Goal: Check status: Check status

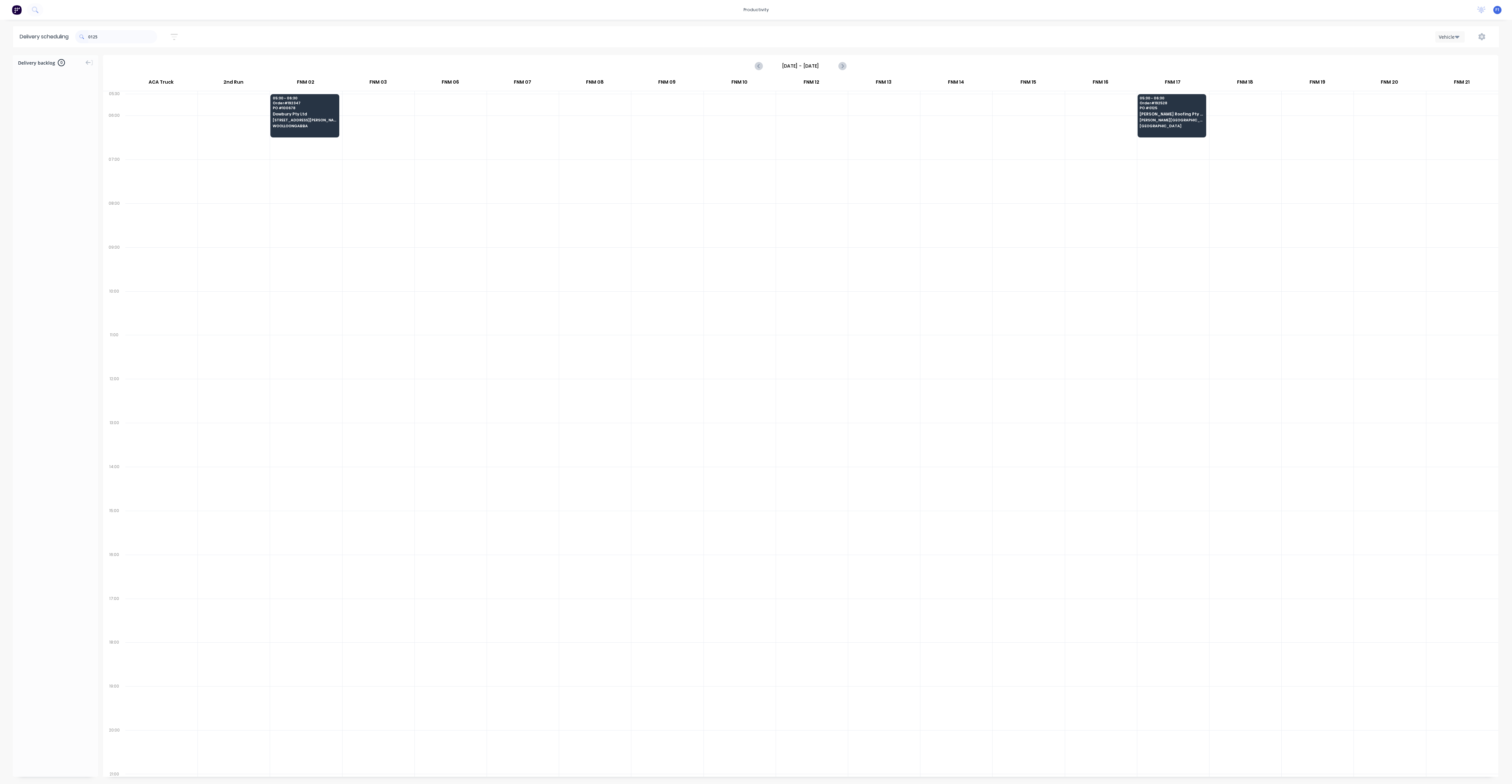
scroll to position [0, 1]
type input "0"
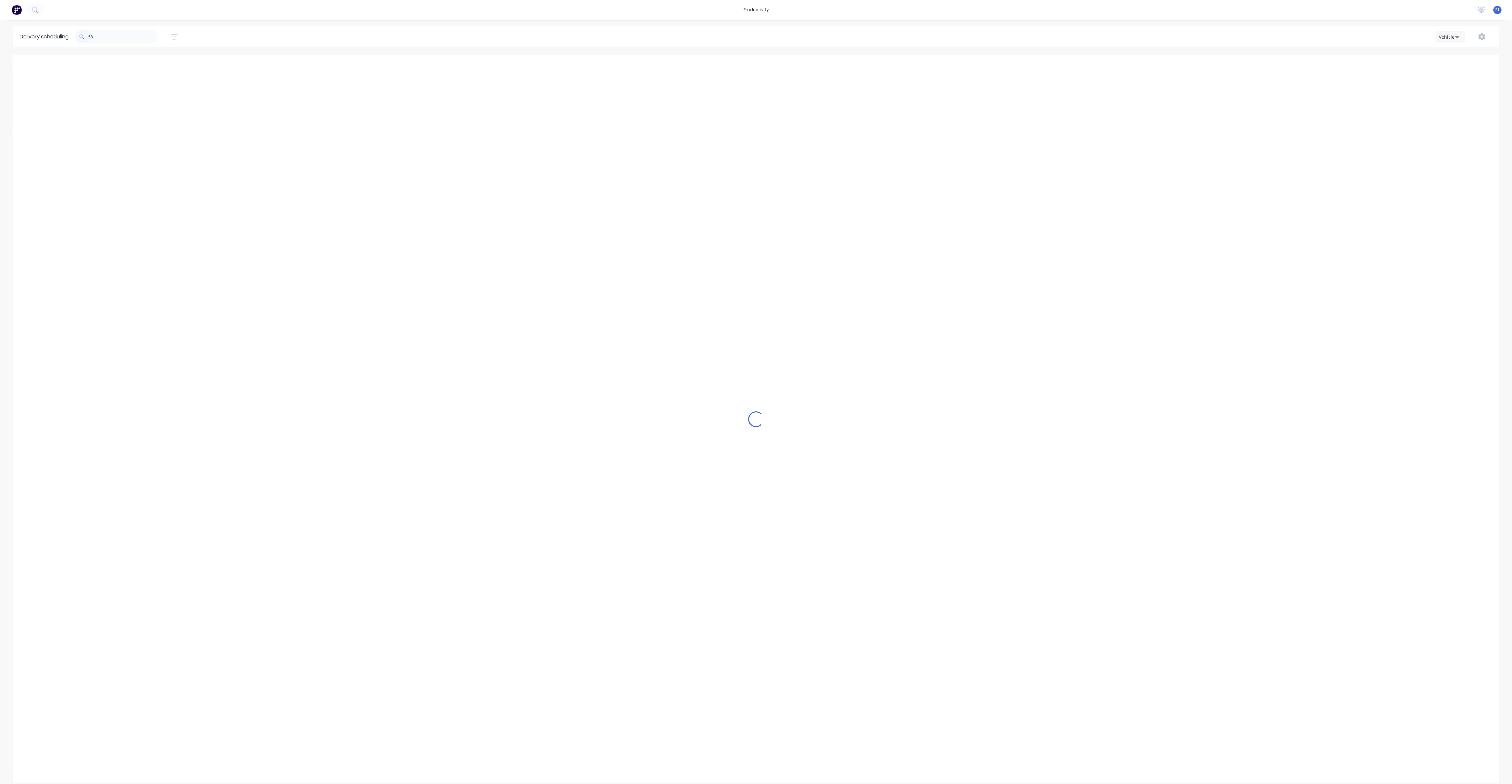
type input "5"
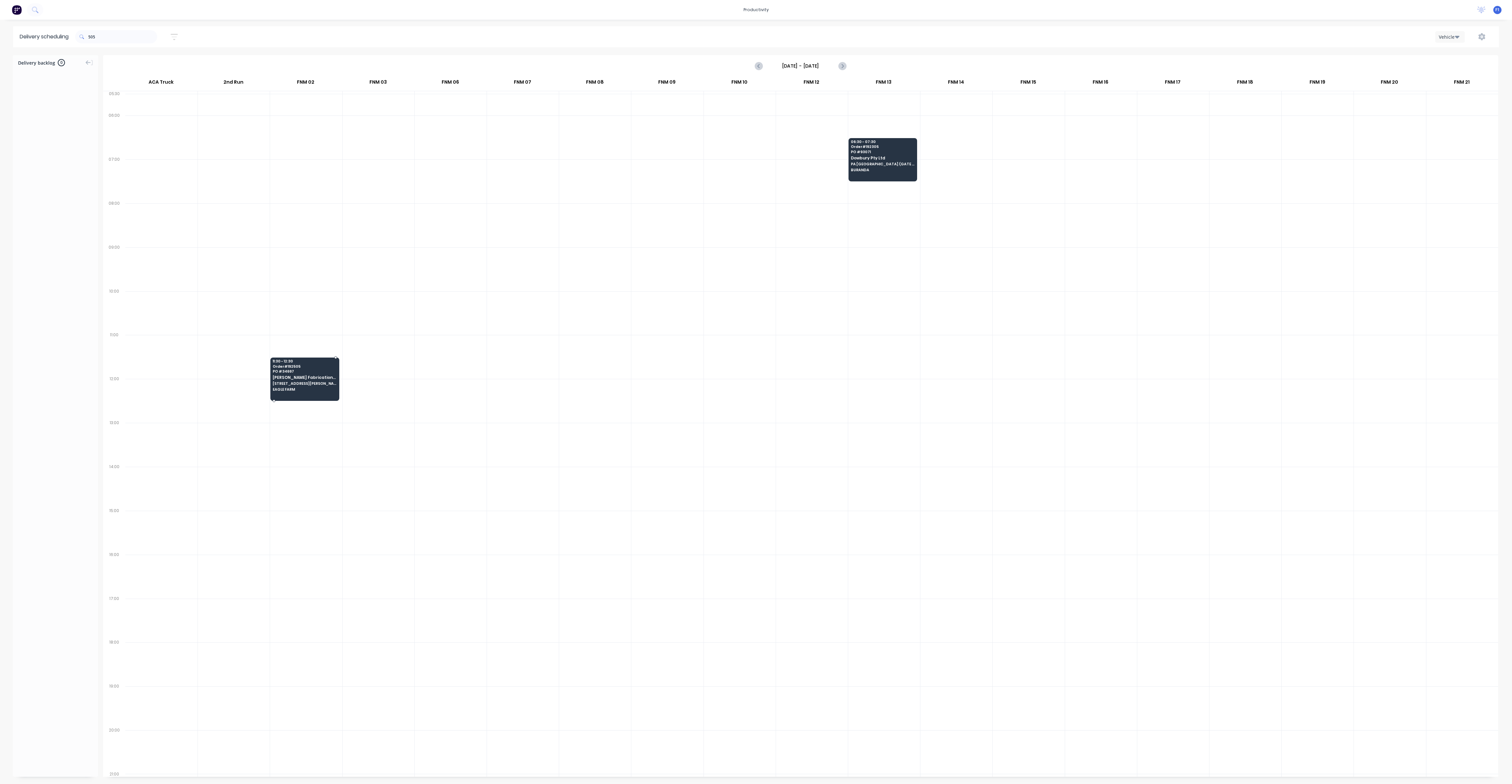
click at [290, 391] on div "11:30 - 12:30 Order # 192505 PO # 34697 [PERSON_NAME] Fabrications Pty Ltd [STR…" at bounding box center [304, 376] width 68 height 37
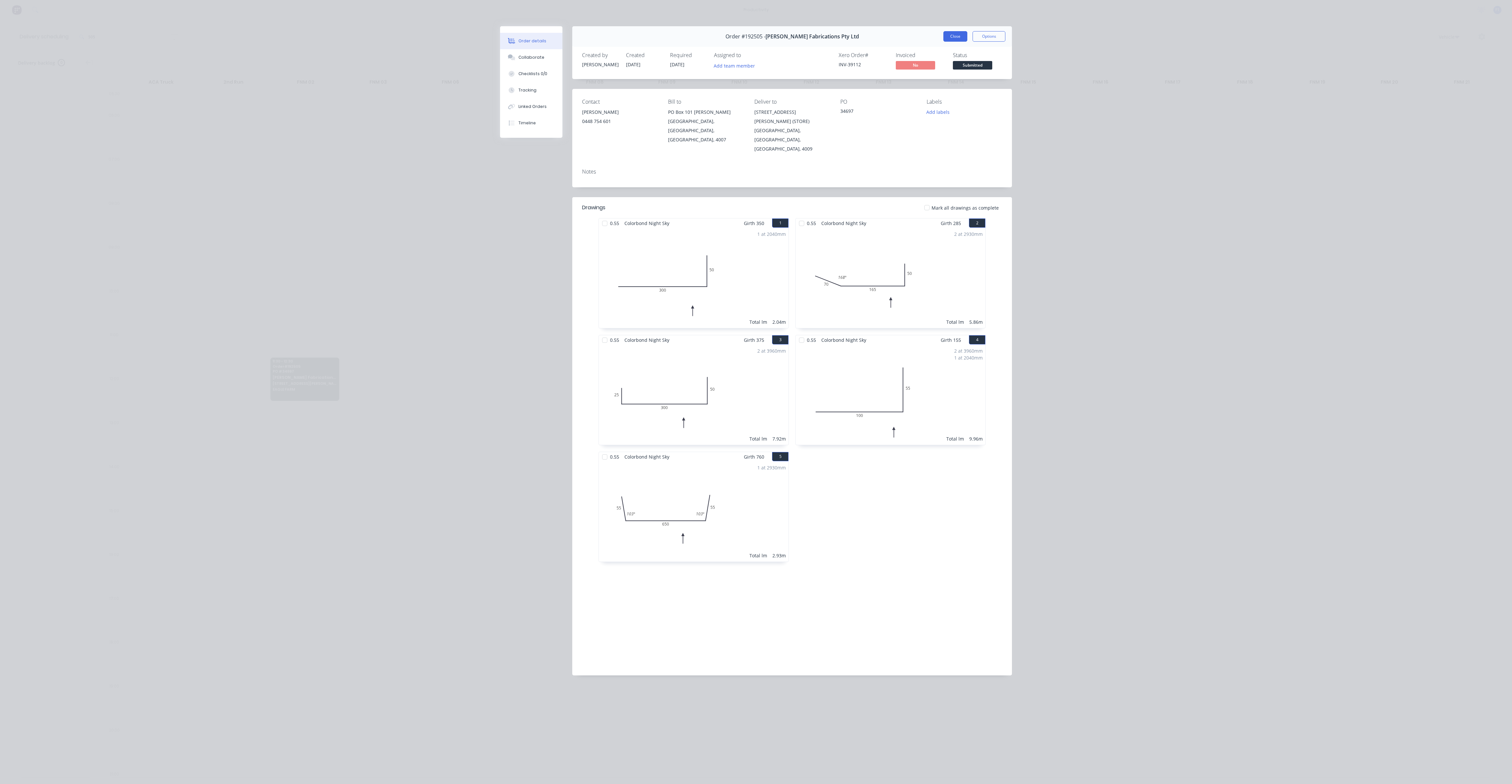
click at [960, 38] on button "Close" at bounding box center [955, 36] width 24 height 10
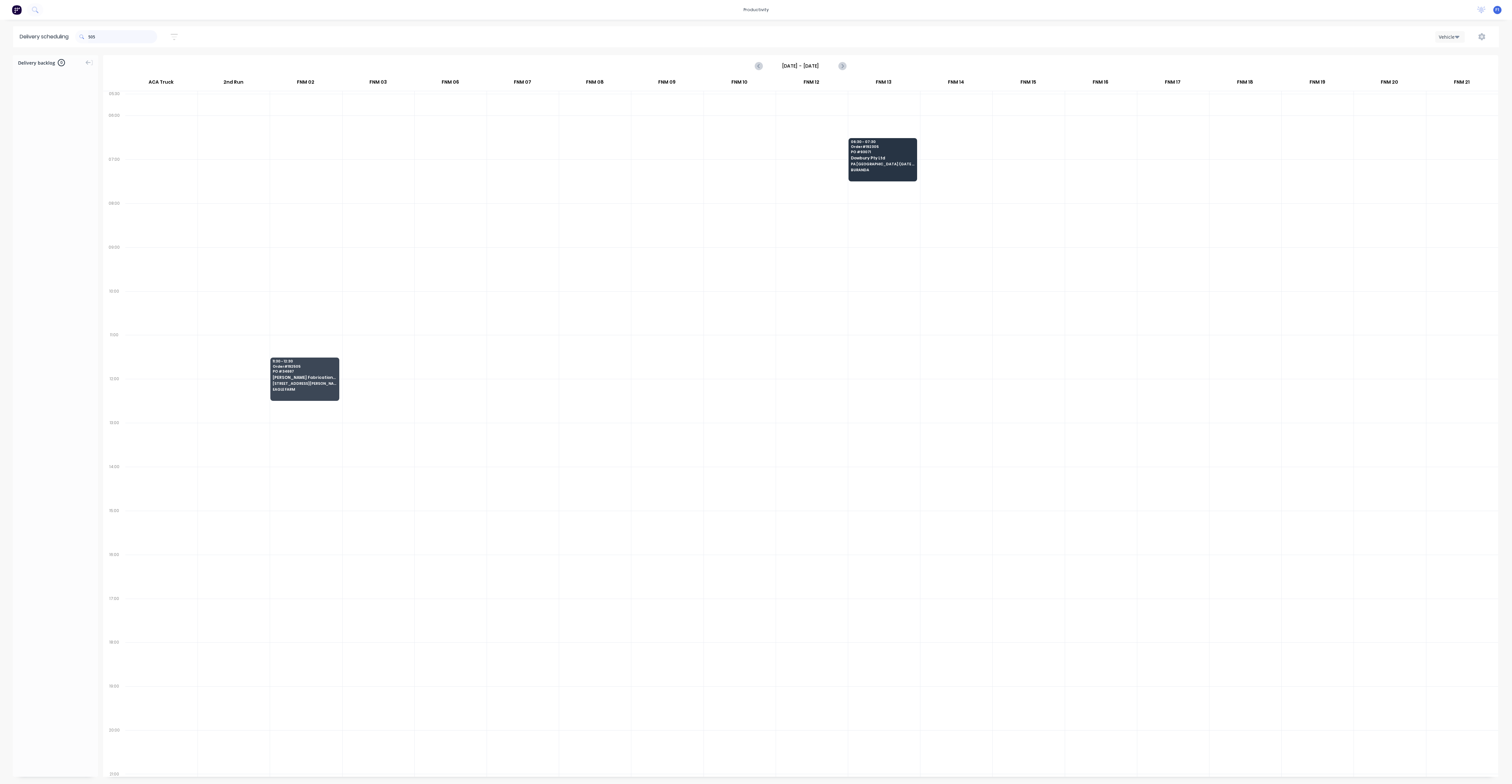
click at [113, 38] on input "505" at bounding box center [122, 37] width 69 height 13
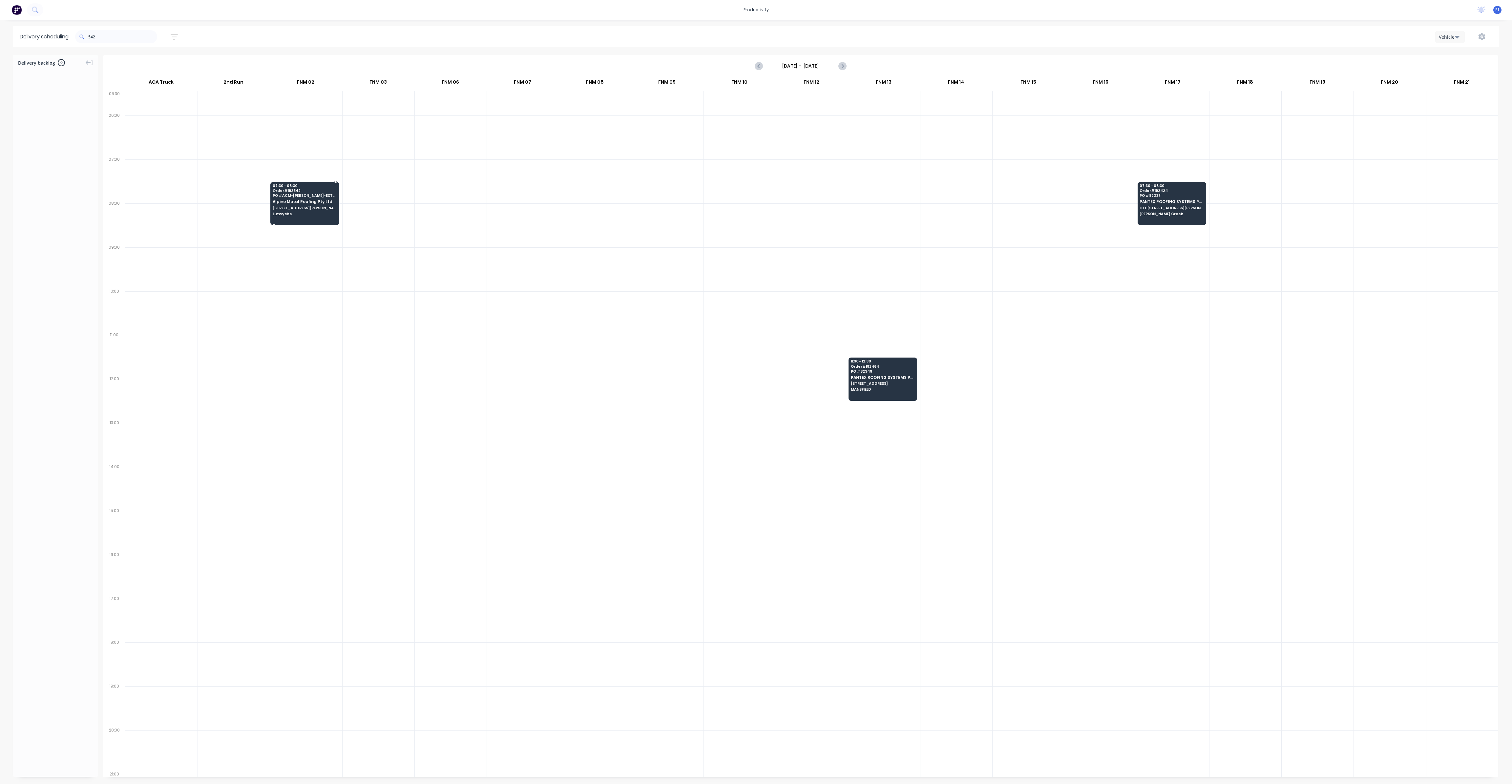
click at [311, 189] on span "Order # 192542" at bounding box center [304, 191] width 63 height 4
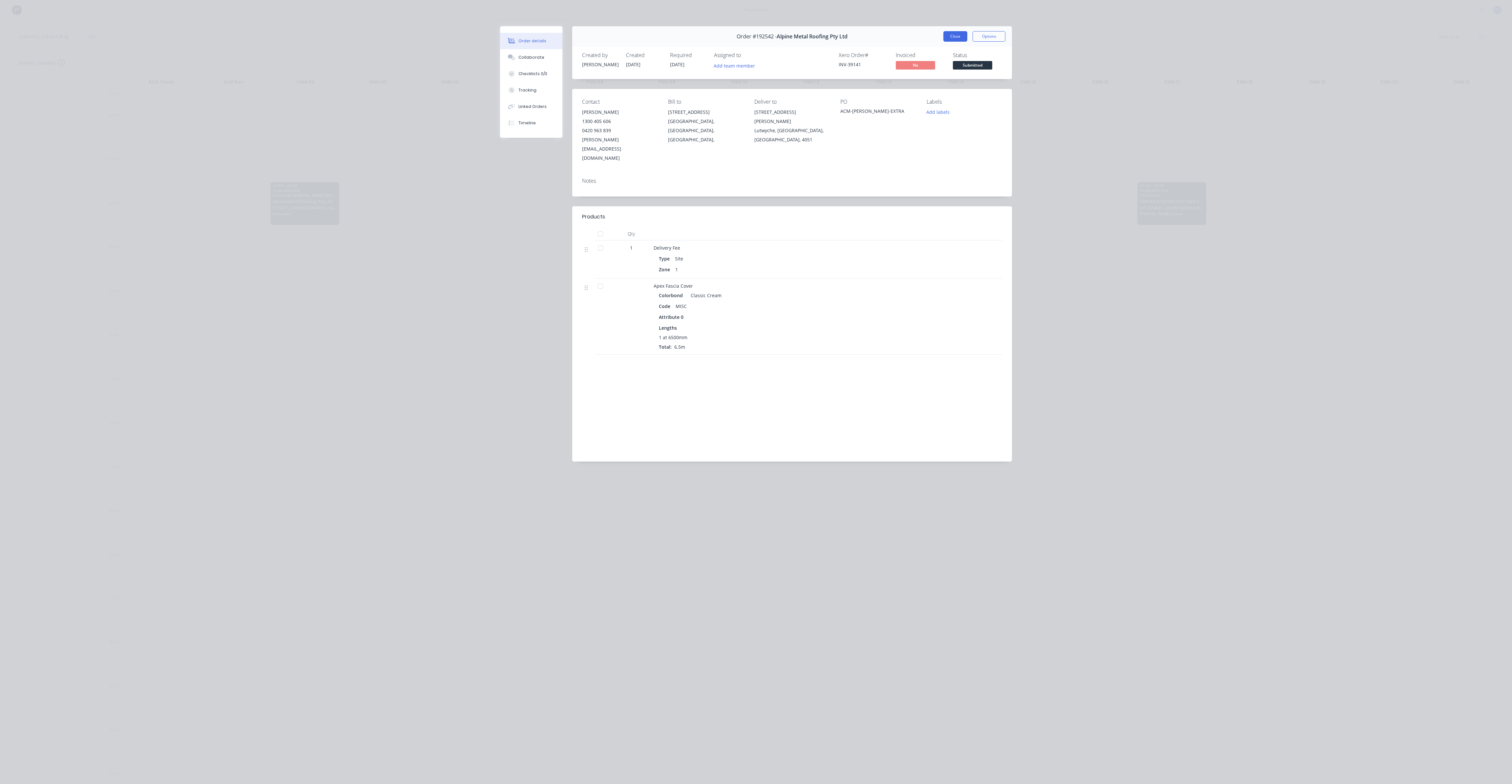
click at [952, 34] on button "Close" at bounding box center [955, 36] width 24 height 10
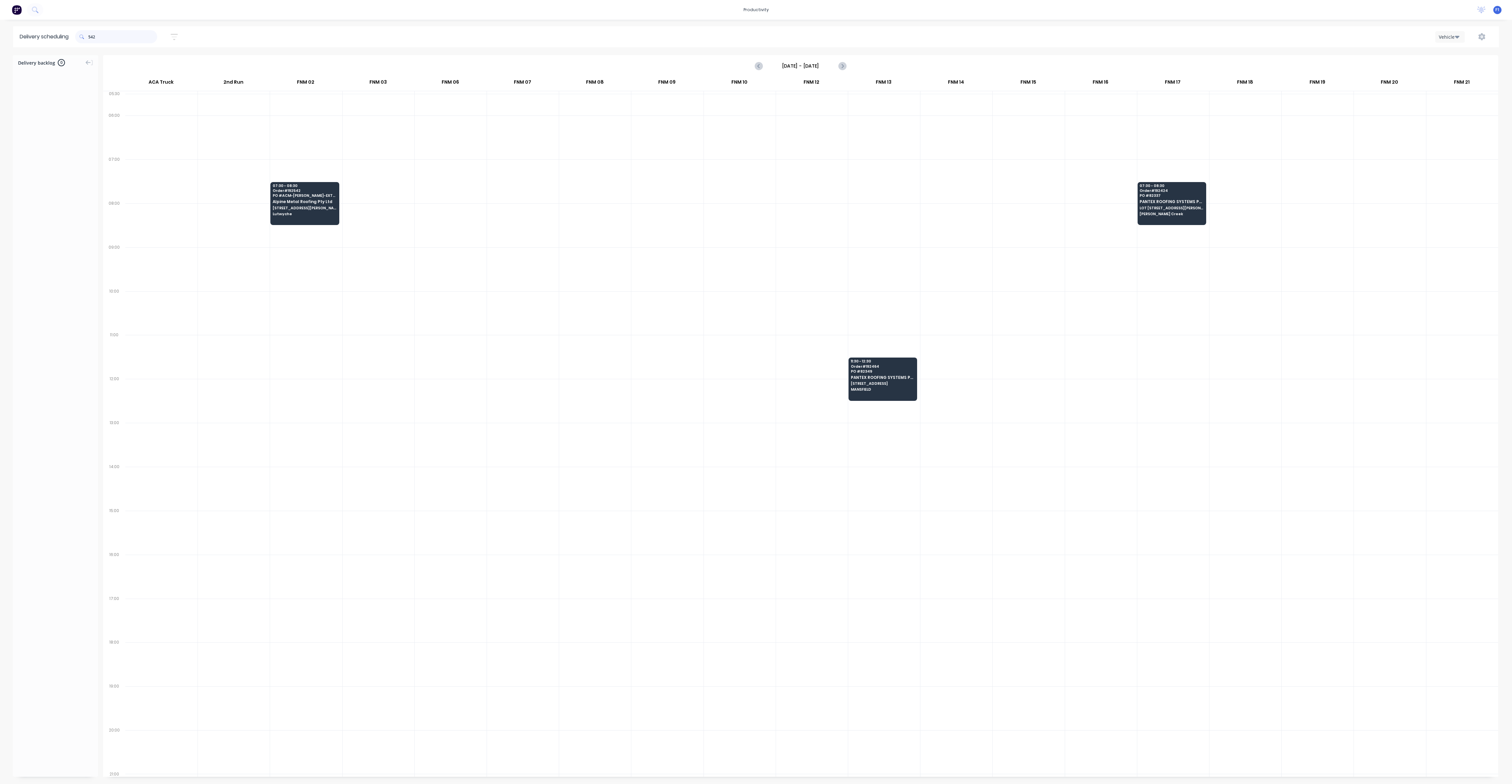
click at [135, 30] on input "542" at bounding box center [122, 37] width 69 height 13
type input "5"
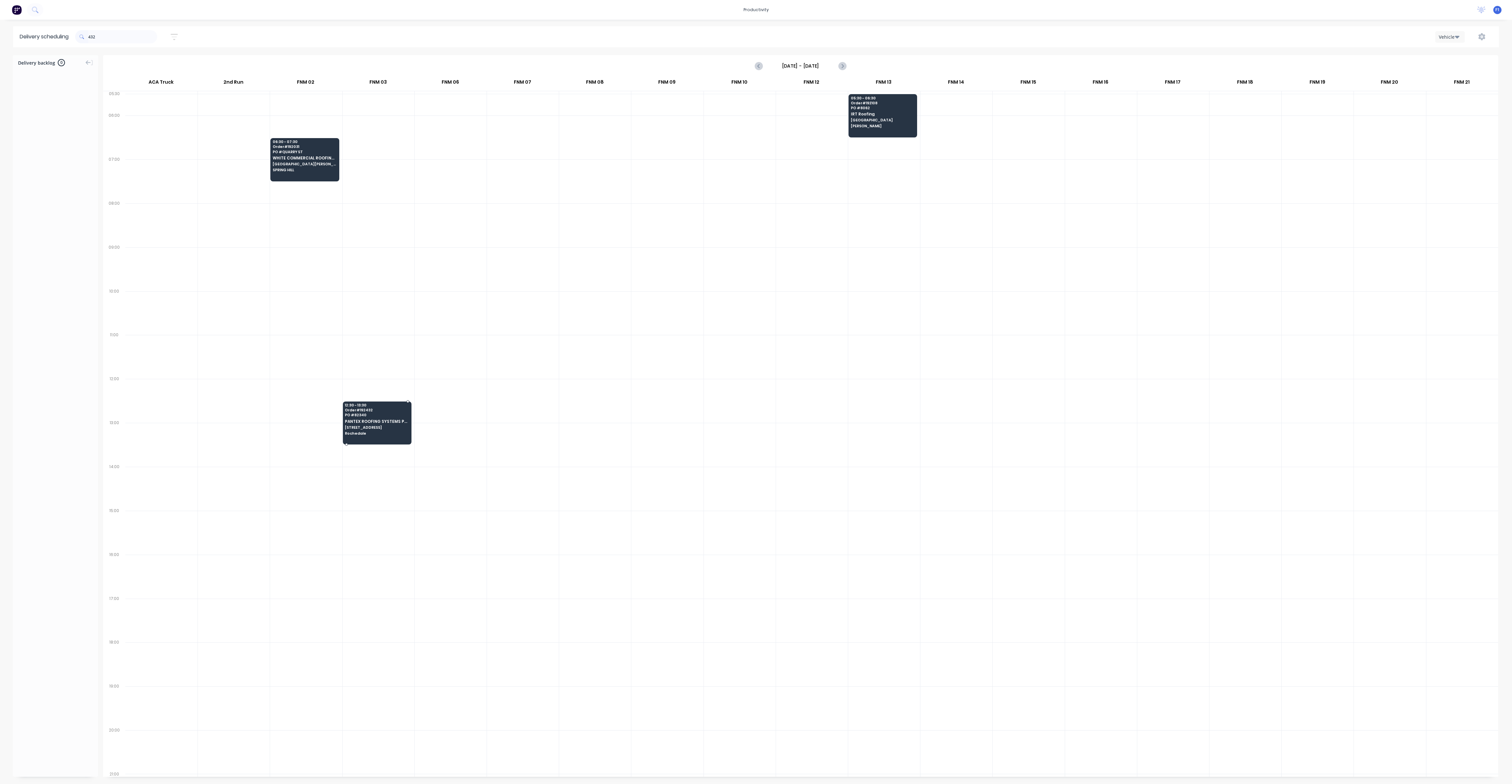
click at [383, 419] on span "PANTEX ROOFING SYSTEMS PTY LTD" at bounding box center [377, 421] width 63 height 5
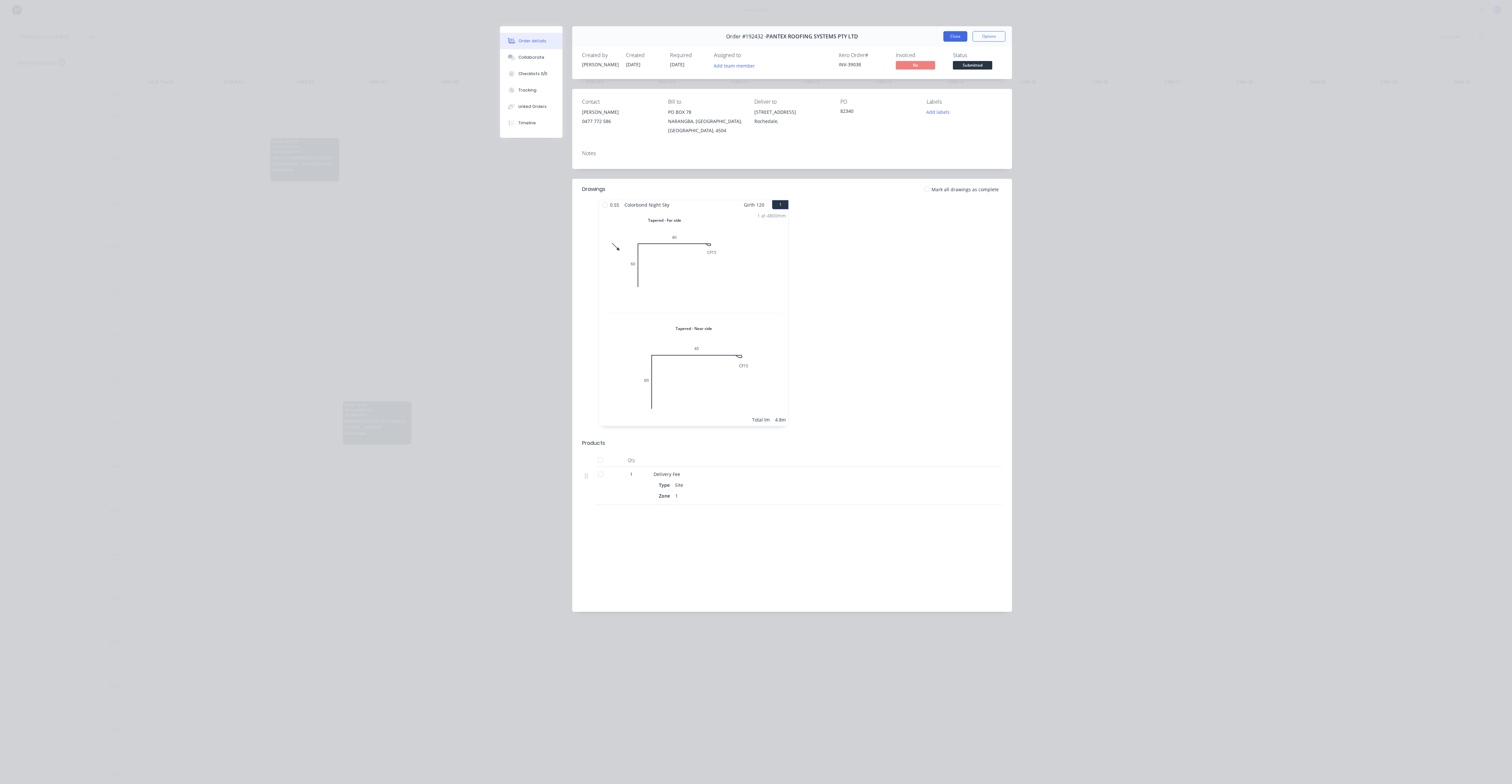
click at [947, 35] on button "Close" at bounding box center [955, 36] width 24 height 10
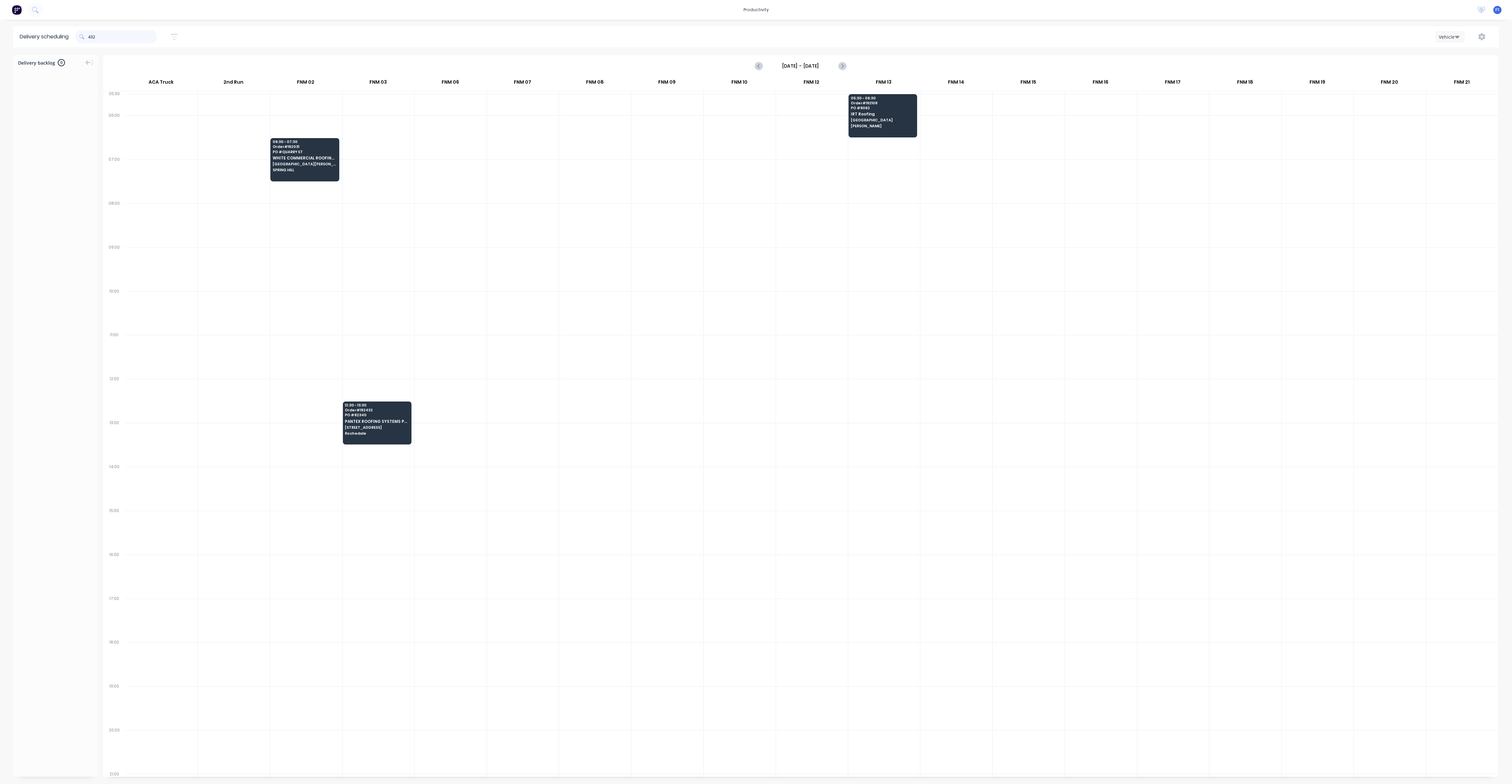
click at [102, 40] on input "432" at bounding box center [122, 37] width 69 height 13
type input "4"
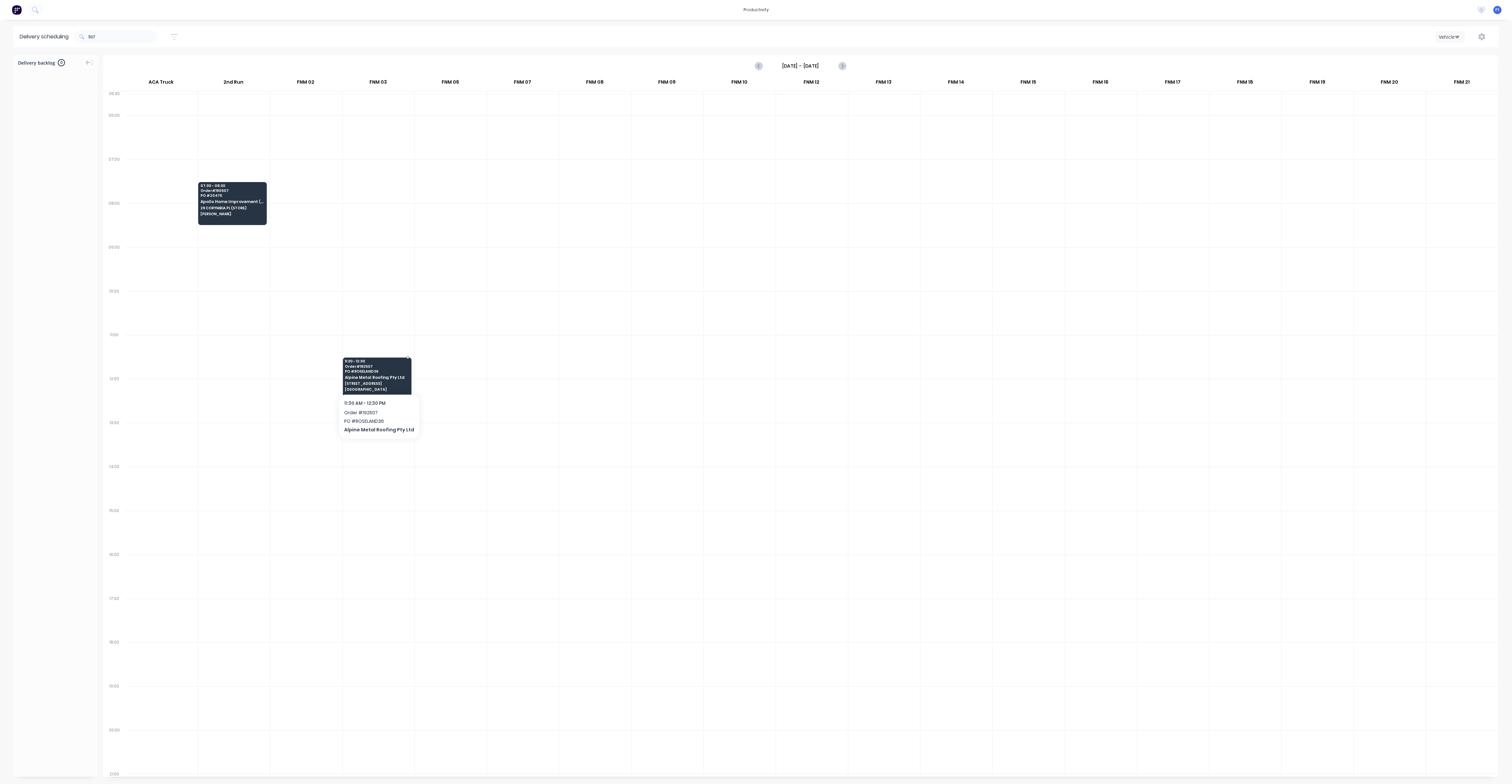
click at [397, 382] on span "[STREET_ADDRESS]" at bounding box center [377, 384] width 63 height 4
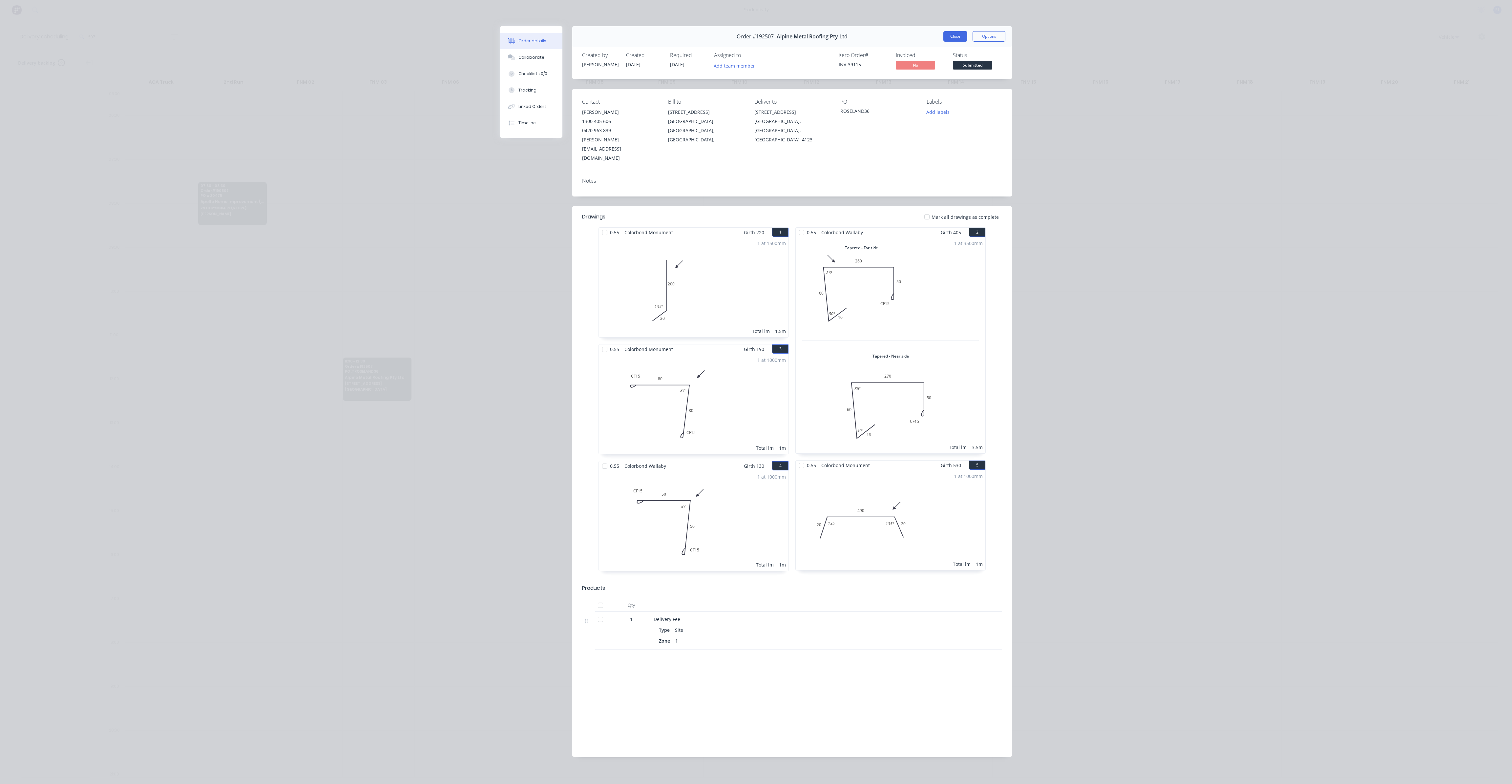
click at [952, 36] on button "Close" at bounding box center [955, 36] width 24 height 10
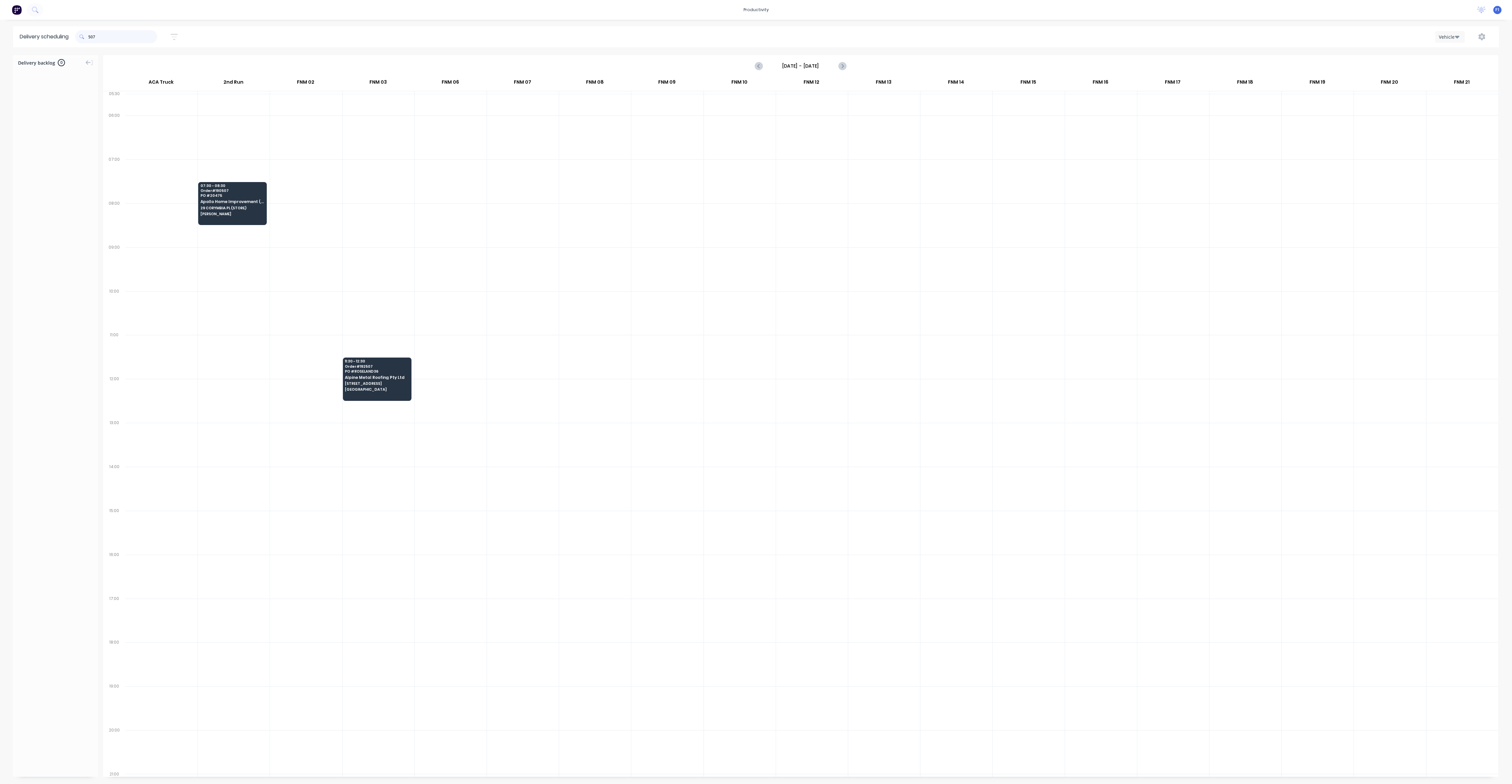
click at [114, 41] on input "507" at bounding box center [122, 37] width 69 height 13
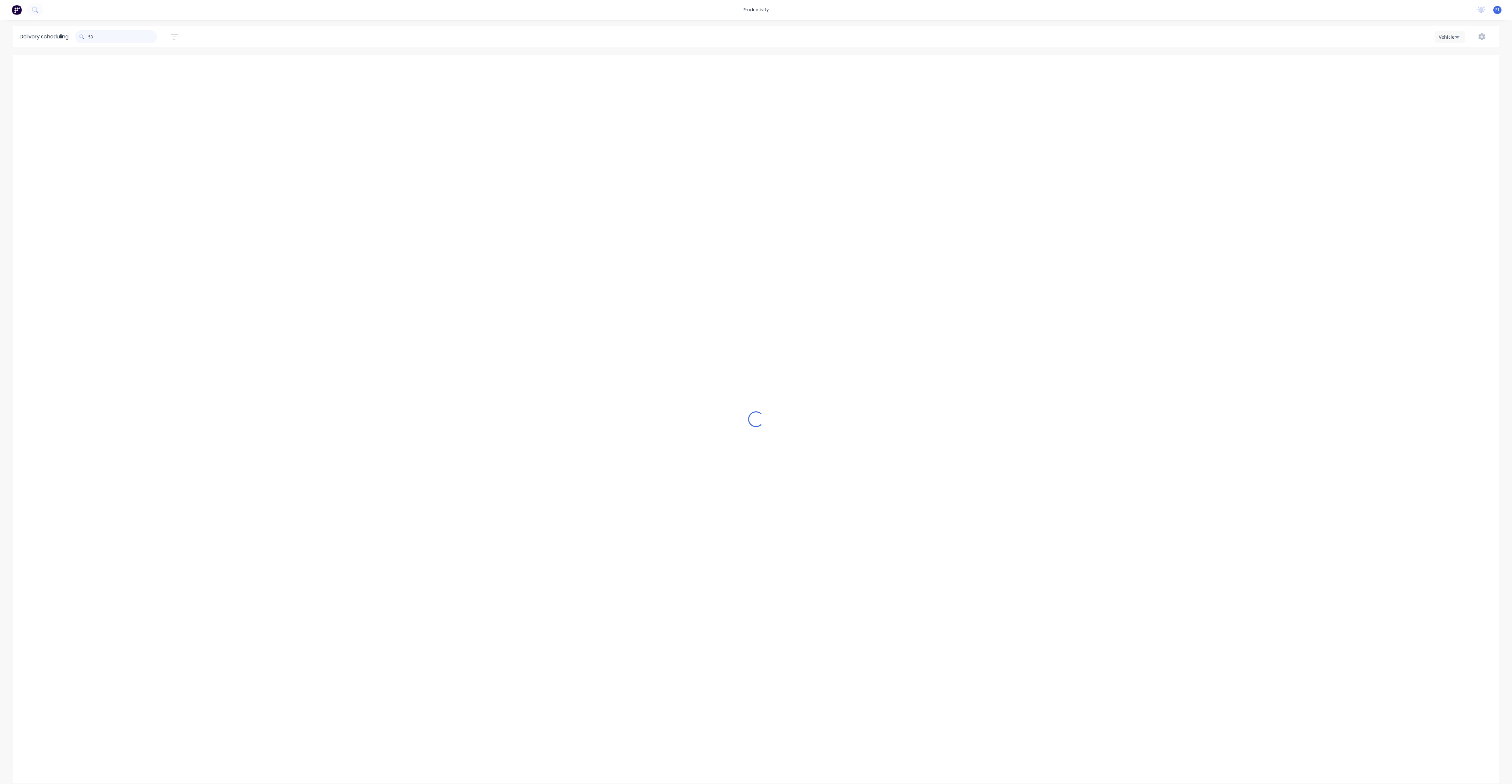
type input "5"
type input "314"
click at [371, 124] on span "WYNNUM" at bounding box center [377, 126] width 63 height 4
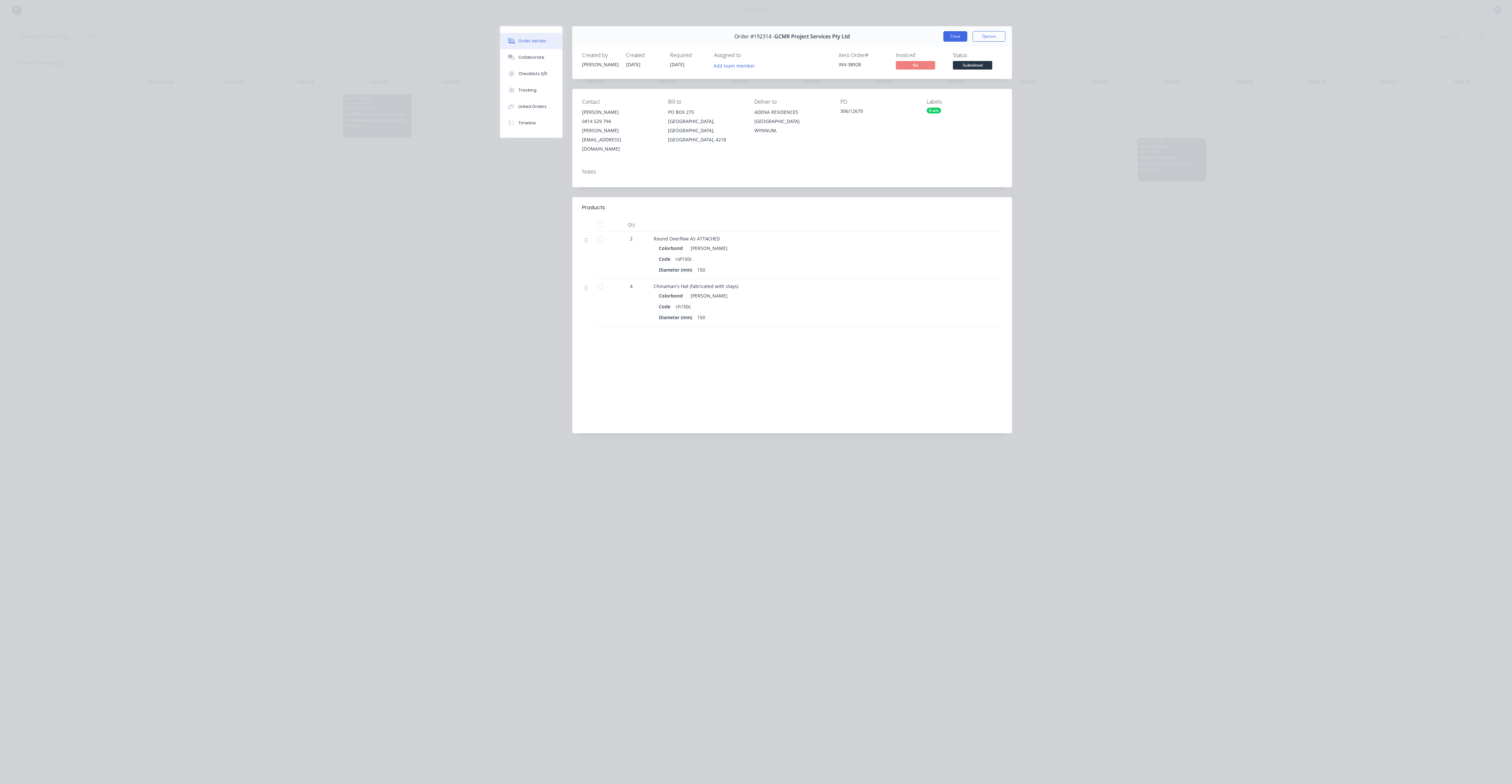
click at [957, 38] on button "Close" at bounding box center [955, 36] width 24 height 10
